Goal: Obtain resource: Obtain resource

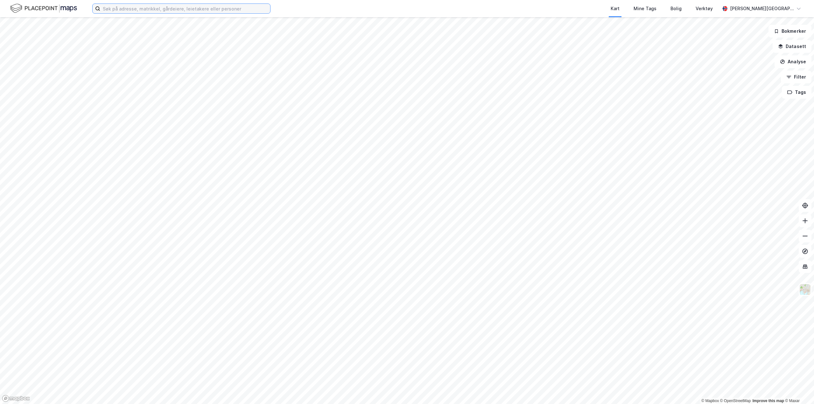
click at [126, 7] on input at bounding box center [185, 9] width 170 height 10
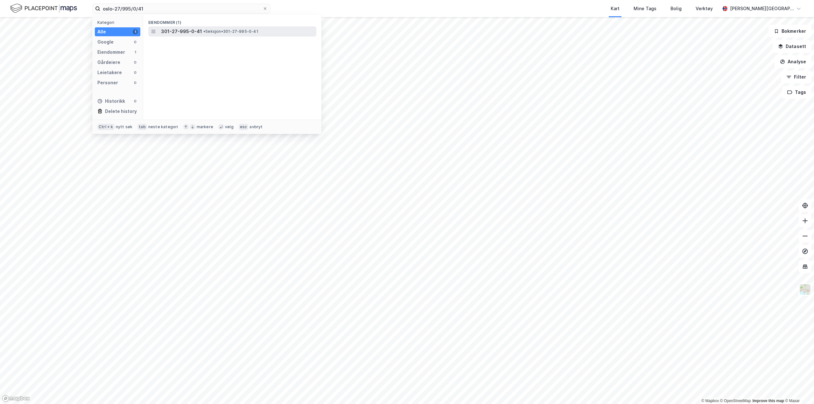
click at [251, 33] on span "• Seksjon • 301-27-995-0-41" at bounding box center [230, 31] width 55 height 5
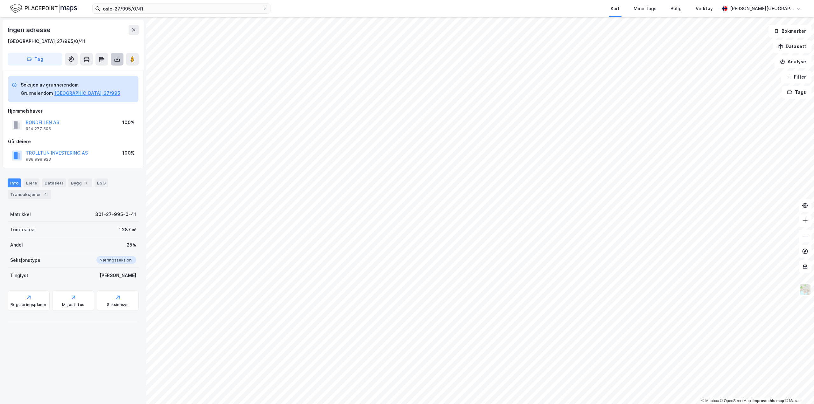
click at [117, 60] on icon at bounding box center [117, 59] width 6 height 6
click at [101, 69] on div "Last ned grunnbok" at bounding box center [85, 71] width 37 height 5
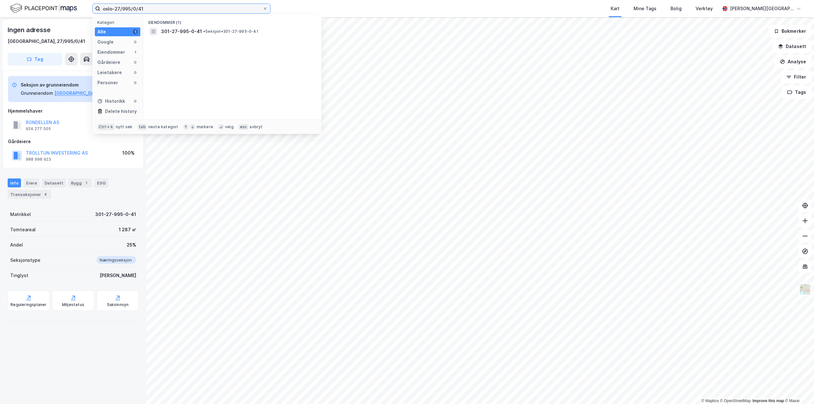
drag, startPoint x: 164, startPoint y: 7, endPoint x: 0, endPoint y: -10, distance: 165.3
click at [0, 0] on html "oslo-27/995/0/41 Kategori Alle 1 Google 0 Eiendommer 1 Gårdeiere 0 Leietakere 0…" at bounding box center [407, 202] width 814 height 404
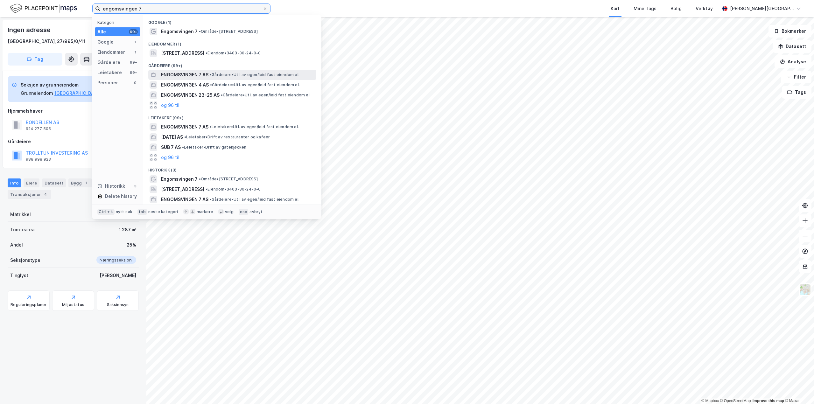
type input "engomsvingen 7"
